Goal: Find specific page/section: Find specific page/section

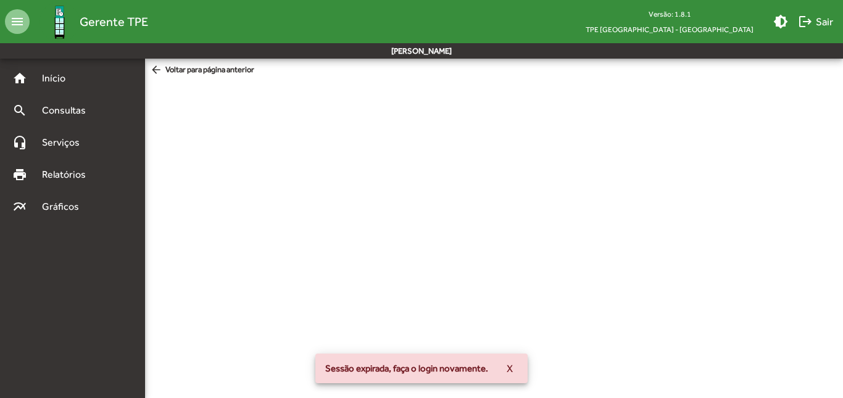
click at [512, 369] on span "X" at bounding box center [510, 368] width 6 height 22
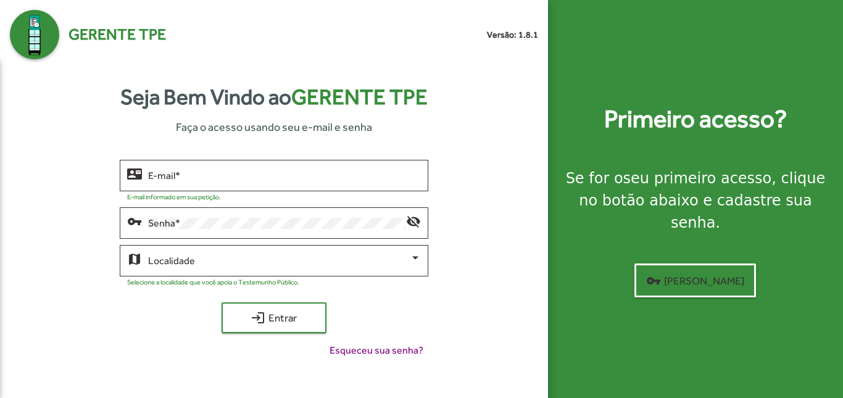
type input "**********"
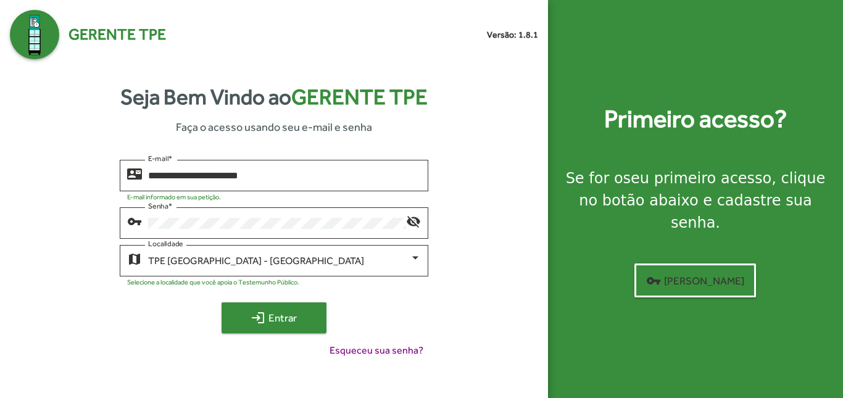
click at [272, 321] on span "login Entrar" at bounding box center [274, 318] width 83 height 22
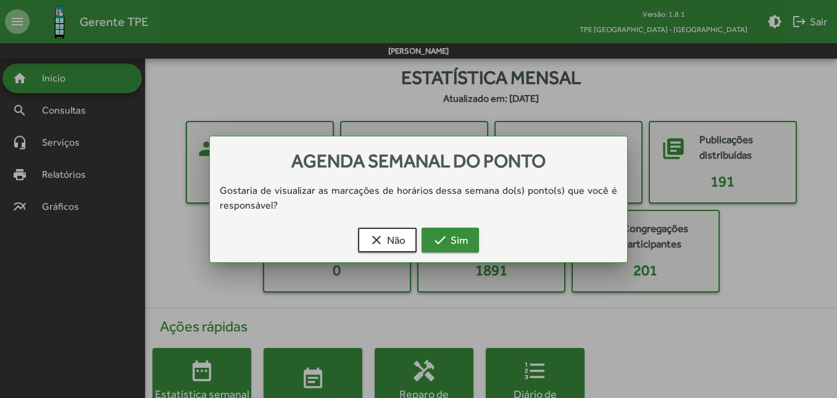
click at [455, 249] on span "check Sim" at bounding box center [450, 240] width 35 height 22
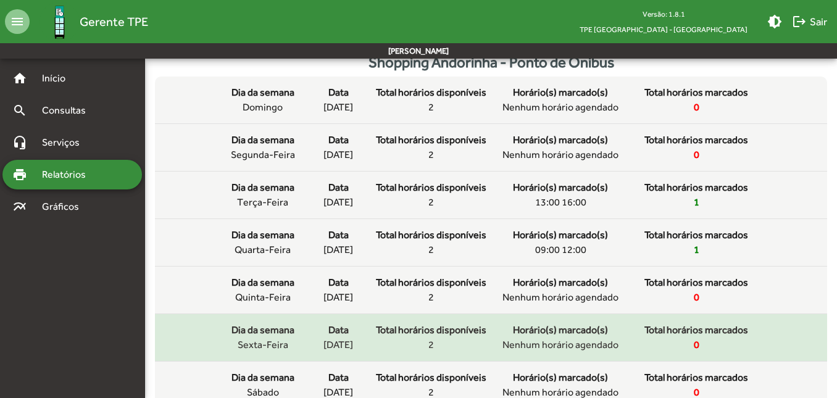
scroll to position [453, 0]
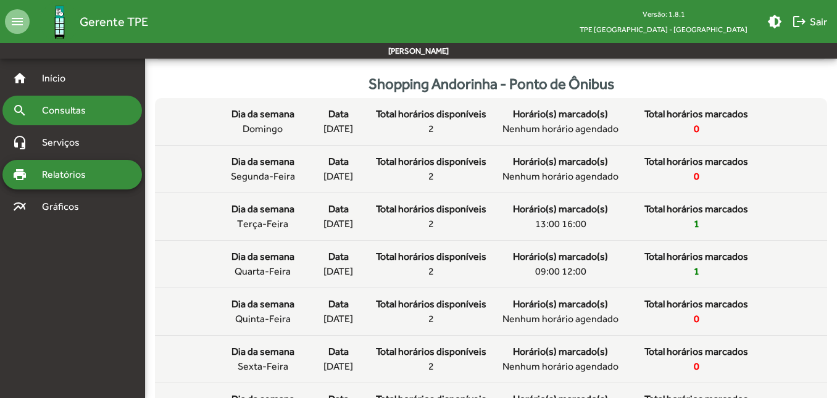
click at [70, 107] on span "Consultas" at bounding box center [68, 110] width 67 height 15
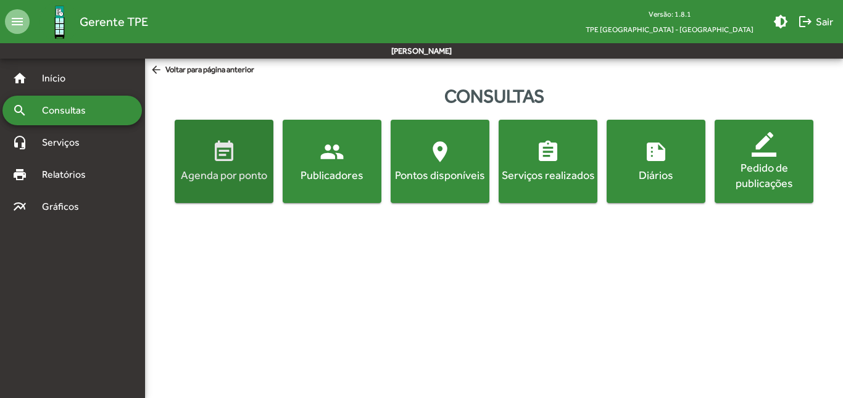
click at [256, 161] on span "event_note Agenda por ponto" at bounding box center [224, 161] width 94 height 43
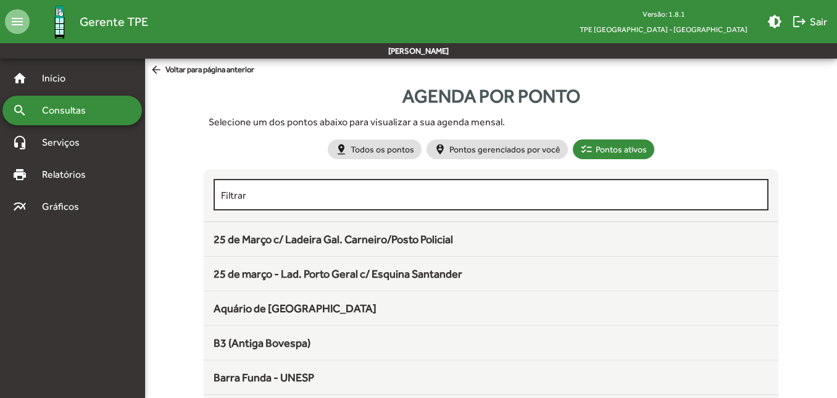
click at [304, 200] on input "Filtrar" at bounding box center [491, 195] width 540 height 11
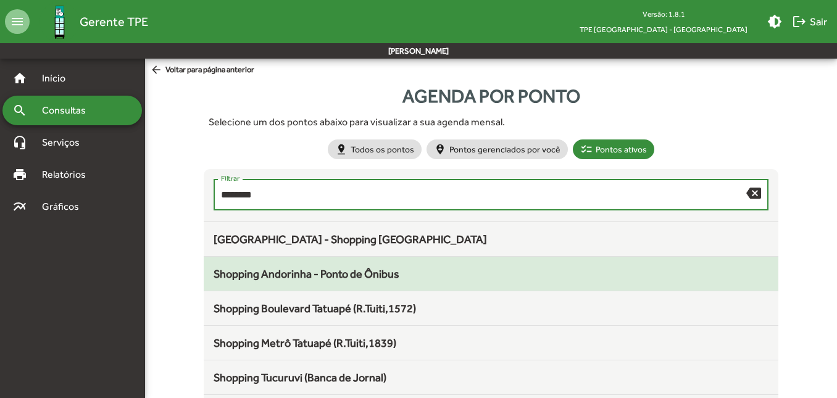
type input "********"
click at [349, 274] on span "Shopping Andorinha - Ponto de Ônibus" at bounding box center [307, 273] width 186 height 13
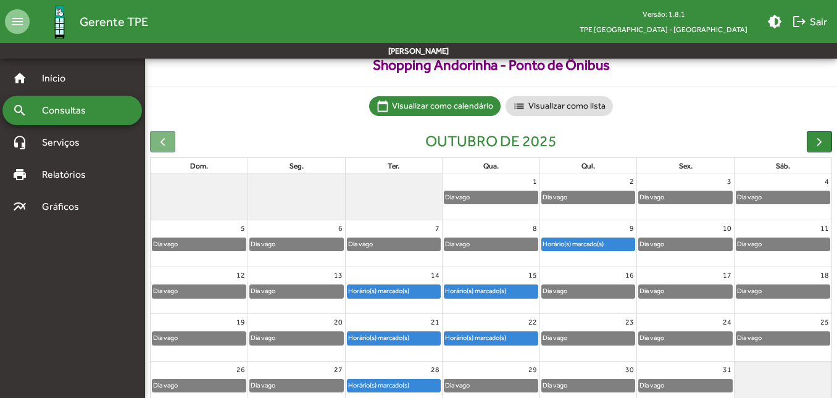
scroll to position [113, 0]
